Goal: Information Seeking & Learning: Learn about a topic

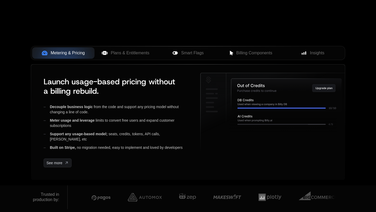
scroll to position [195, 0]
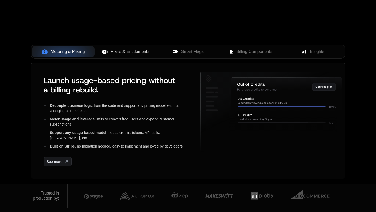
click at [127, 53] on span "Plans & Entitlements" at bounding box center [130, 52] width 39 height 6
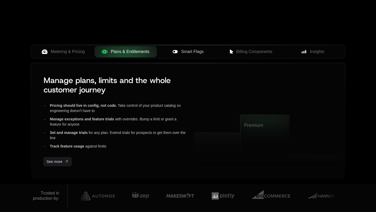
click at [189, 51] on span "Smart Flags" at bounding box center [192, 52] width 22 height 6
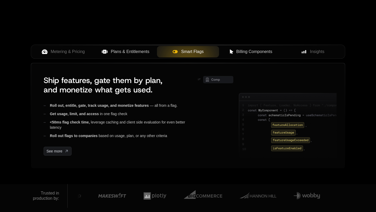
click at [235, 52] on div "Billing Components" at bounding box center [250, 52] width 54 height 6
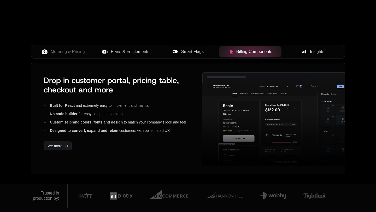
click at [302, 51] on icon at bounding box center [303, 51] width 5 height 5
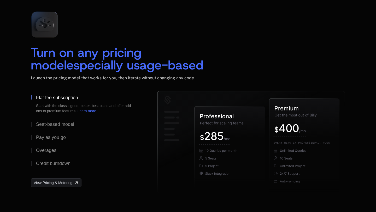
scroll to position [776, 0]
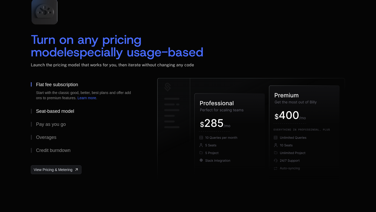
click at [60, 109] on div "Seat-based model" at bounding box center [55, 111] width 38 height 5
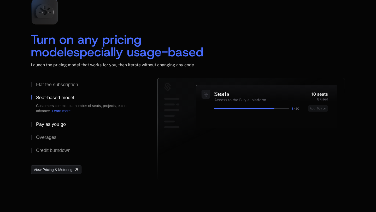
click at [46, 124] on div "Pay as you go" at bounding box center [51, 124] width 30 height 5
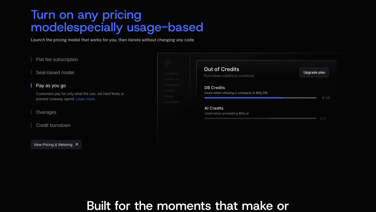
scroll to position [808, 0]
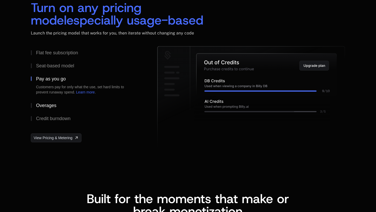
click at [48, 107] on div "Overages" at bounding box center [46, 105] width 20 height 5
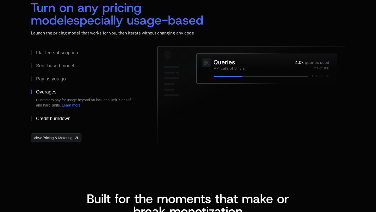
scroll to position [798, 0]
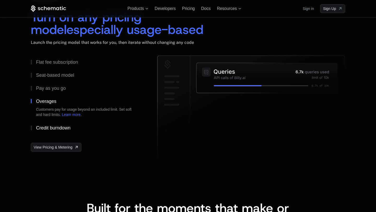
click at [64, 128] on div "Credit burndown" at bounding box center [53, 127] width 34 height 5
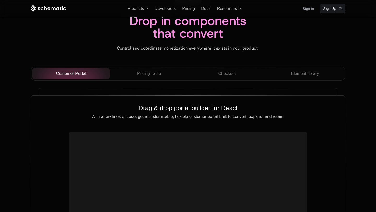
scroll to position [1826, 0]
click at [147, 76] on span "Pricing Table" at bounding box center [149, 74] width 24 height 6
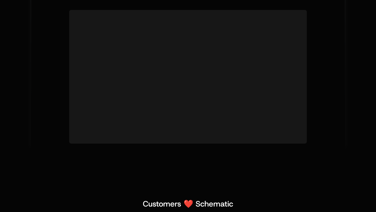
scroll to position [1828, 0]
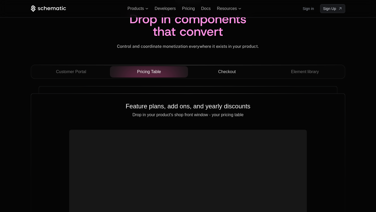
click at [226, 75] on span "Checkout" at bounding box center [227, 72] width 18 height 6
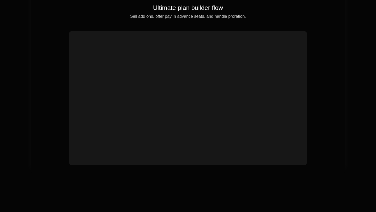
scroll to position [1873, 0]
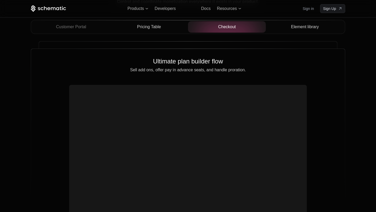
click at [310, 30] on button "Element library" at bounding box center [305, 26] width 78 height 11
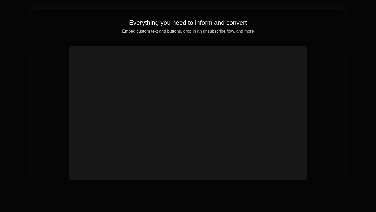
scroll to position [1876, 0]
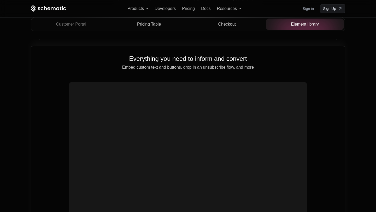
drag, startPoint x: 129, startPoint y: 105, endPoint x: 134, endPoint y: 93, distance: 13.1
click at [134, 93] on video at bounding box center [187, 142] width 233 height 117
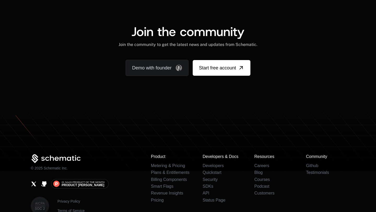
scroll to position [3228, 0]
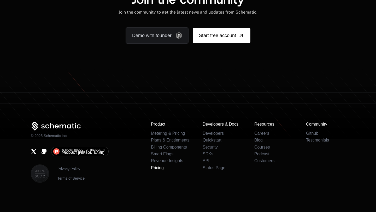
click at [157, 169] on link "Pricing" at bounding box center [157, 167] width 13 height 4
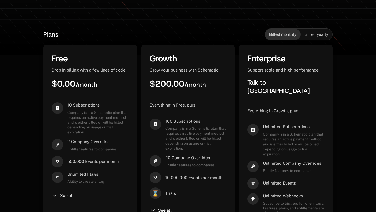
scroll to position [112, 0]
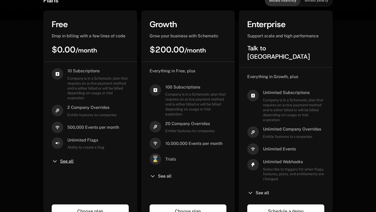
click at [65, 161] on span "See all" at bounding box center [67, 161] width 14 height 4
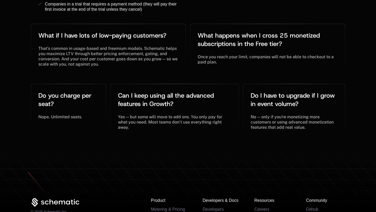
scroll to position [1341, 0]
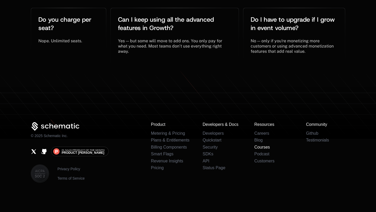
click at [262, 147] on link "Courses" at bounding box center [262, 147] width 16 height 4
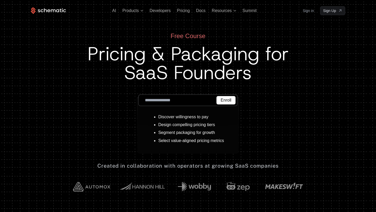
click at [49, 10] on icon at bounding box center [48, 11] width 35 height 7
